Goal: Transaction & Acquisition: Purchase product/service

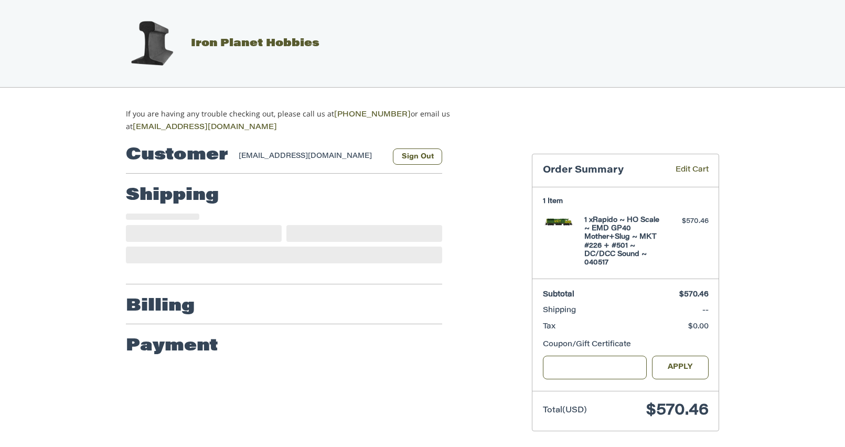
scroll to position [3, 0]
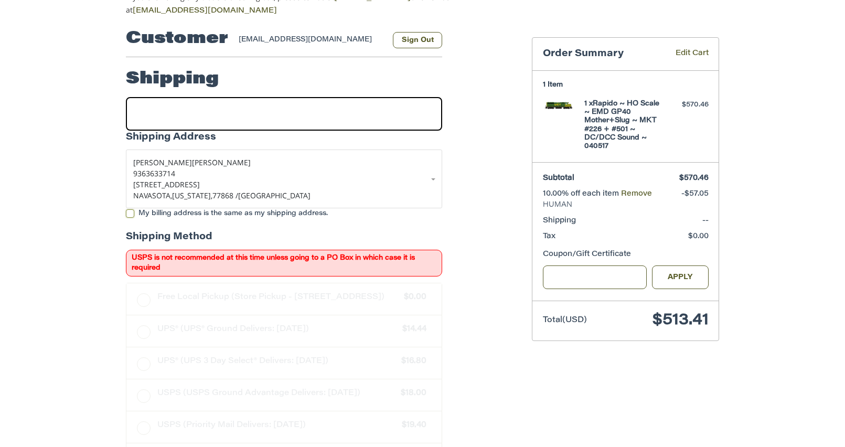
scroll to position [124, 0]
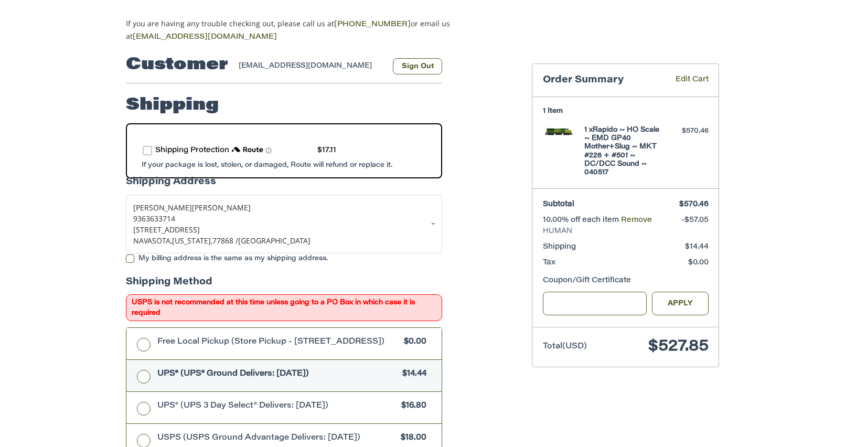
scroll to position [0, 0]
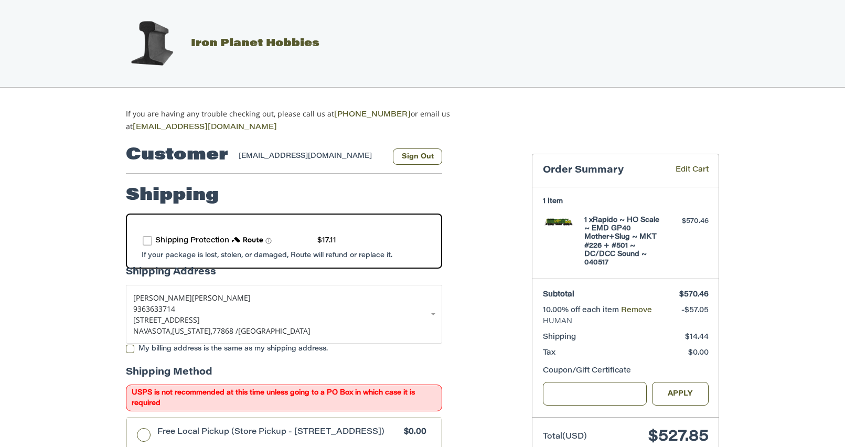
click at [216, 44] on span "Iron Planet Hobbies" at bounding box center [255, 43] width 128 height 10
